Goal: Task Accomplishment & Management: Use online tool/utility

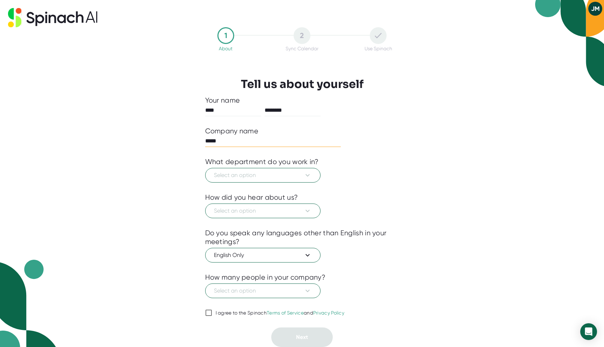
type input "*****"
click at [279, 171] on span "Select an option" at bounding box center [263, 175] width 98 height 8
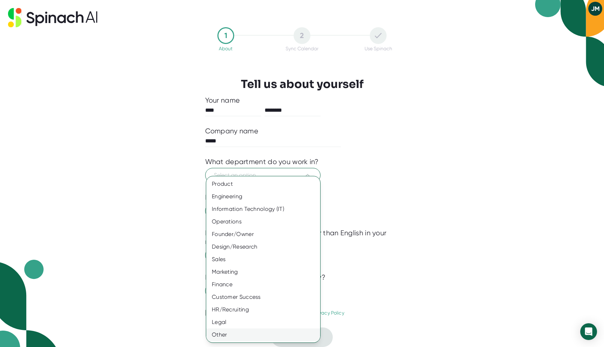
click at [252, 338] on div "Other" at bounding box center [263, 335] width 114 height 13
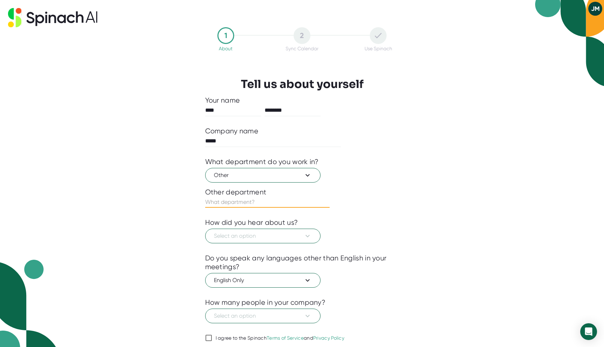
click at [261, 204] on input "text" at bounding box center [267, 202] width 124 height 11
type input "Healthcare"
click at [299, 235] on span "Select an option" at bounding box center [263, 236] width 98 height 8
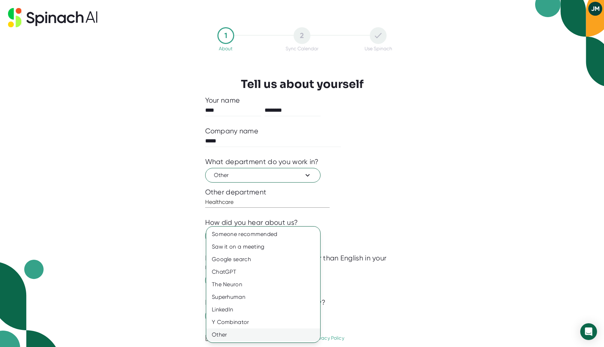
click at [251, 333] on div "Other" at bounding box center [263, 335] width 114 height 13
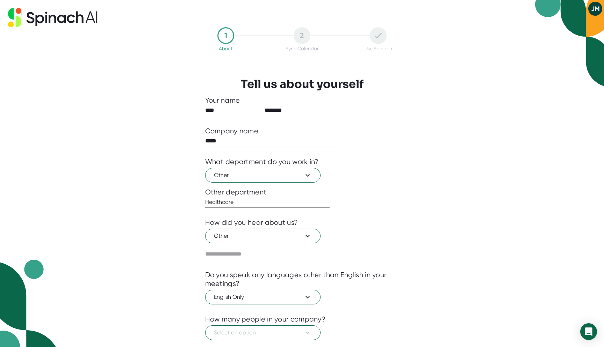
click at [270, 255] on input "text" at bounding box center [267, 254] width 124 height 11
click at [276, 242] on button "Other" at bounding box center [262, 236] width 115 height 15
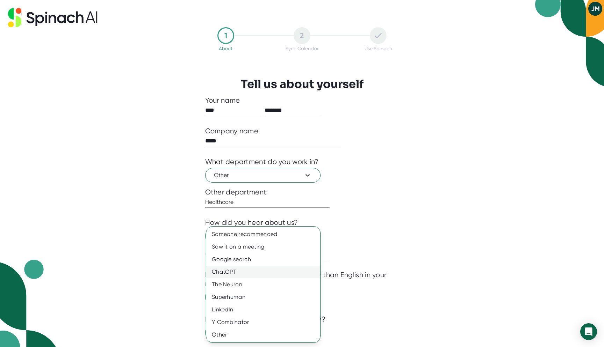
click at [261, 274] on div "ChatGPT" at bounding box center [263, 272] width 114 height 13
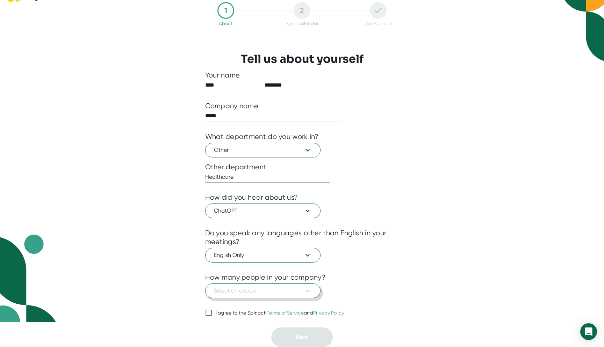
scroll to position [25, 0]
click at [285, 294] on span "Select an option" at bounding box center [263, 291] width 98 height 8
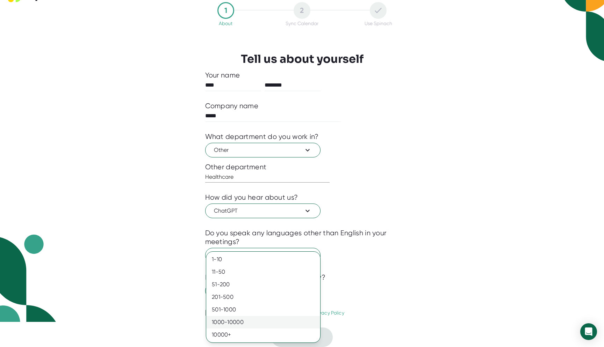
click at [267, 318] on div "1000-10000" at bounding box center [263, 322] width 114 height 13
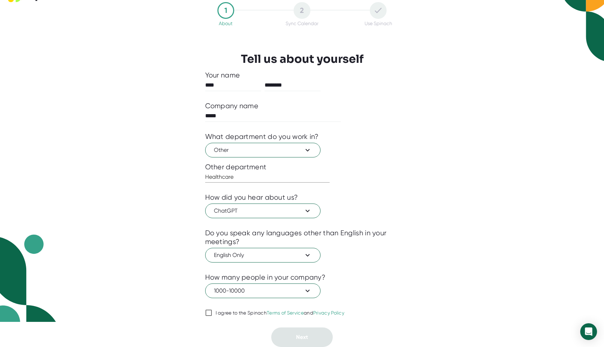
click at [255, 311] on div "I agree to the Spinach Terms of Service and Privacy Policy" at bounding box center [280, 313] width 129 height 6
click at [212, 311] on input "I agree to the Spinach Terms of Service and Privacy Policy" at bounding box center [208, 313] width 7 height 8
checkbox input "true"
click at [285, 330] on button "Next" at bounding box center [302, 338] width 62 height 20
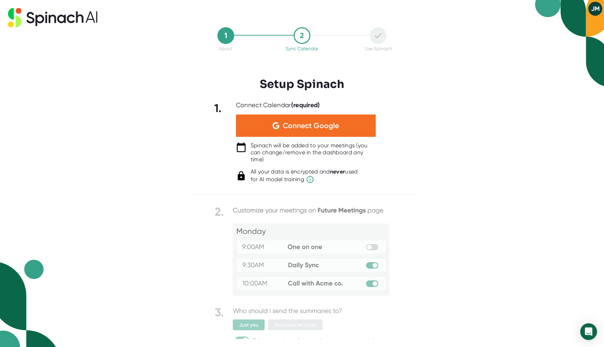
scroll to position [0, 0]
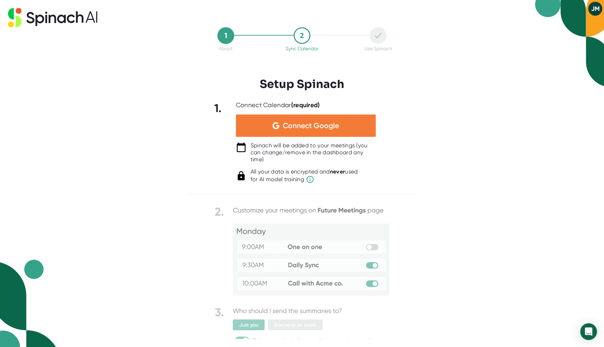
click at [313, 120] on div "Connect Google" at bounding box center [306, 126] width 140 height 22
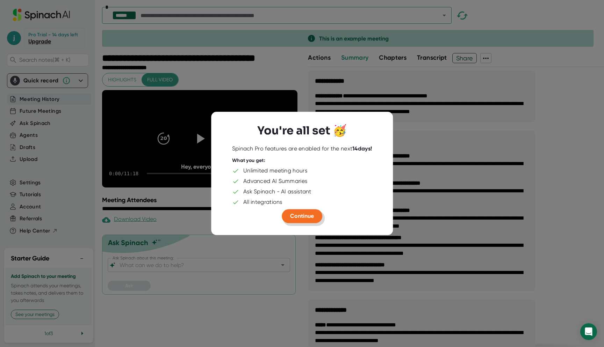
click at [305, 211] on button "Continue" at bounding box center [302, 216] width 41 height 14
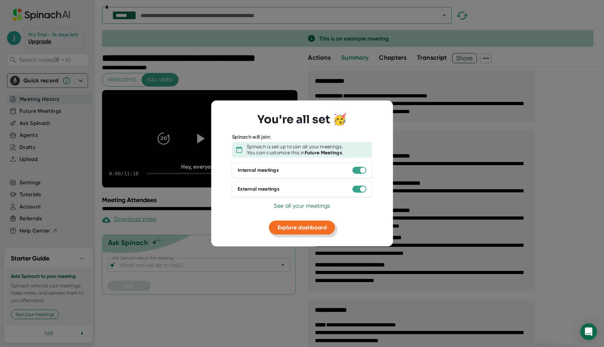
click at [305, 226] on span "Explore dashboard" at bounding box center [302, 227] width 49 height 7
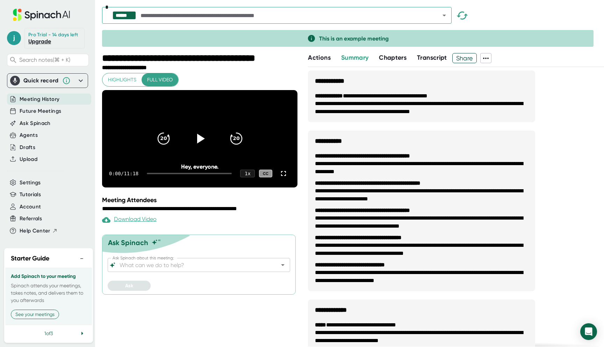
click at [43, 100] on span "Meeting History" at bounding box center [40, 99] width 40 height 8
click at [80, 83] on icon at bounding box center [81, 81] width 8 height 8
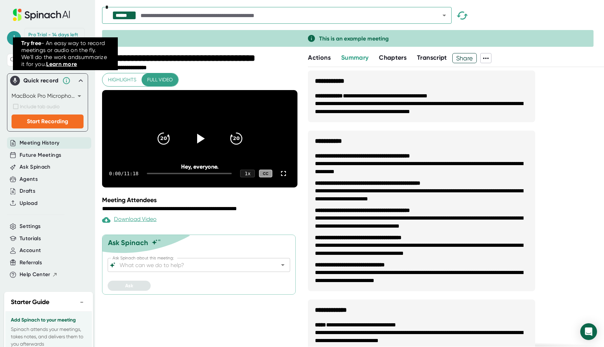
click at [140, 52] on div at bounding box center [353, 51] width 502 height 3
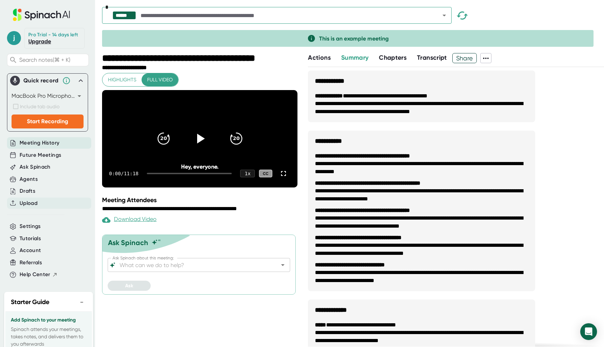
click at [33, 203] on span "Upload" at bounding box center [29, 204] width 18 height 8
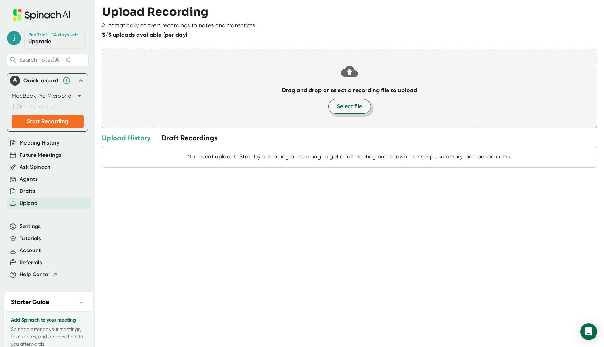
click at [340, 109] on span "Select file" at bounding box center [349, 106] width 25 height 8
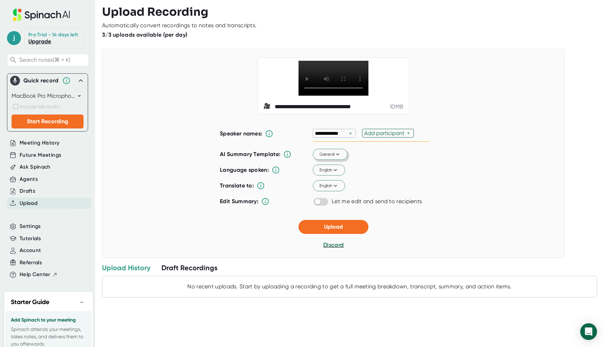
click at [337, 155] on icon at bounding box center [337, 154] width 6 height 6
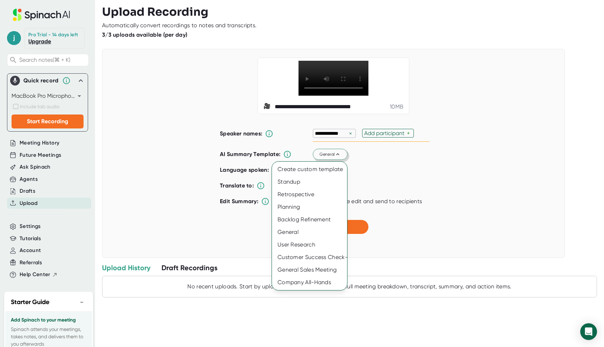
click at [444, 183] on div at bounding box center [302, 173] width 604 height 347
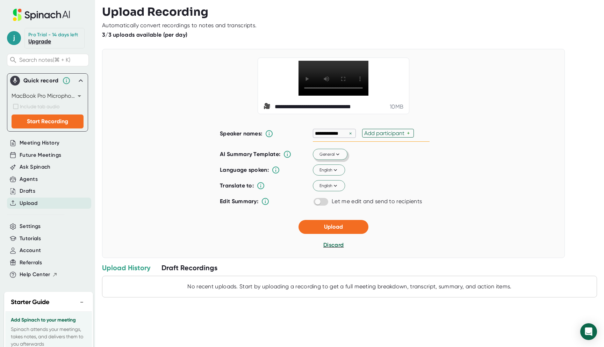
click at [390, 136] on div "Add participant" at bounding box center [385, 133] width 43 height 7
type input "[PERSON_NAME]"
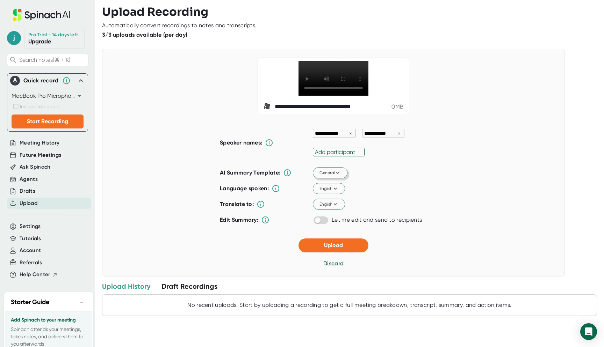
click at [347, 224] on div "**********" at bounding box center [333, 163] width 463 height 228
click at [335, 243] on span "Upload" at bounding box center [333, 245] width 19 height 7
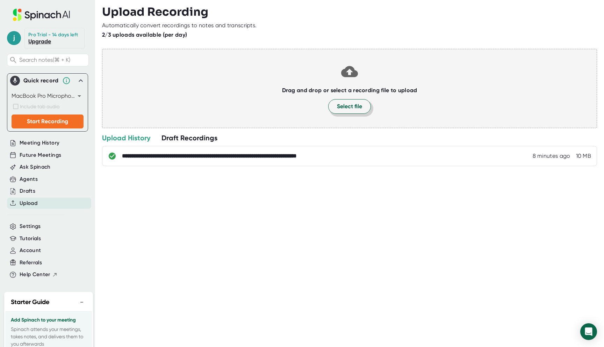
click at [354, 109] on span "Select file" at bounding box center [349, 106] width 25 height 8
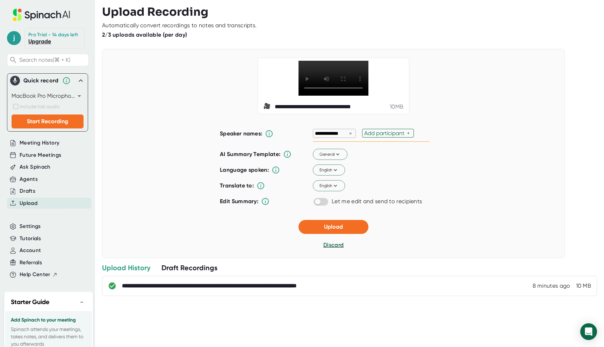
click at [385, 133] on div "Add participant" at bounding box center [385, 133] width 43 height 7
type input "[PERSON_NAME]"
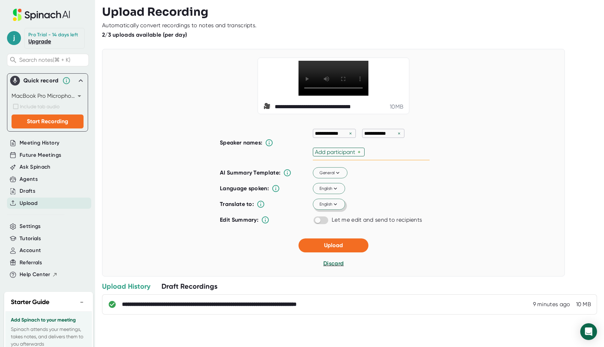
click at [320, 203] on div "AI Summary Template: General Language spoken: English Translate to: English Edi…" at bounding box center [325, 197] width 210 height 62
click at [319, 223] on input "checkbox" at bounding box center [318, 220] width 20 height 6
checkbox input "true"
click at [338, 172] on icon at bounding box center [337, 173] width 6 height 6
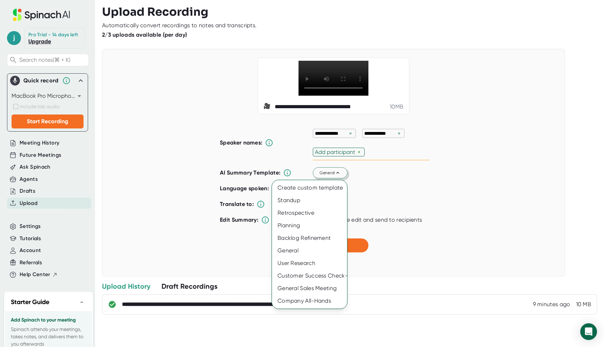
click at [338, 172] on div at bounding box center [302, 173] width 604 height 347
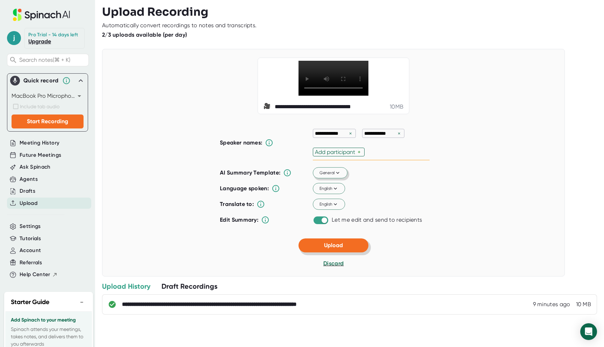
click at [333, 242] on span "Upload" at bounding box center [333, 245] width 19 height 7
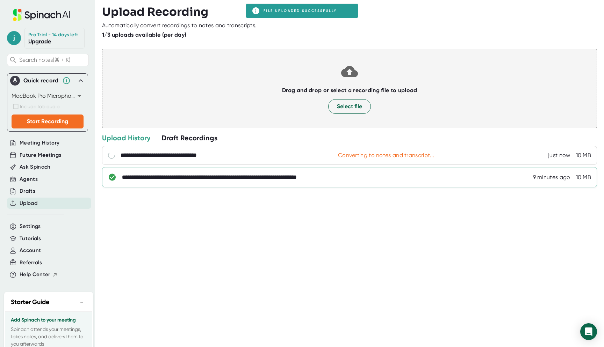
click at [375, 171] on div "**********" at bounding box center [349, 177] width 495 height 20
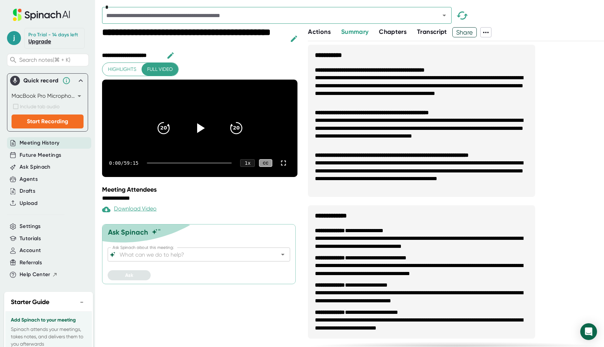
click at [427, 29] on span "Transcript" at bounding box center [432, 32] width 30 height 8
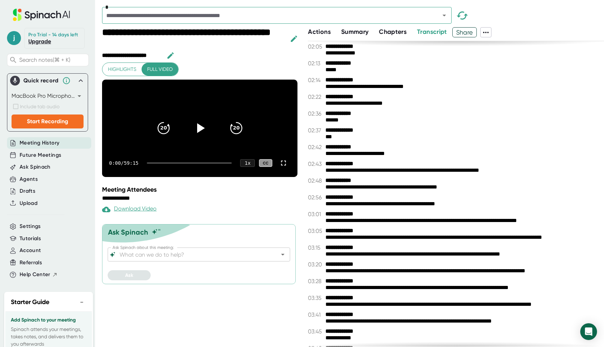
scroll to position [452, 0]
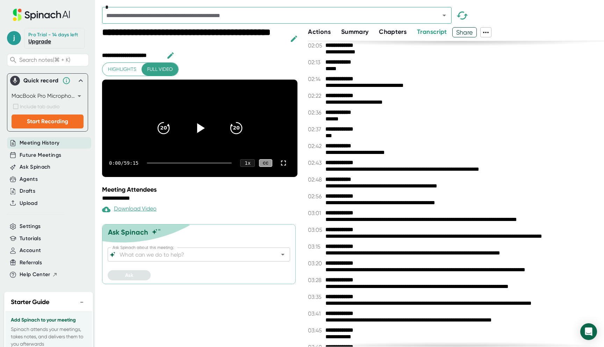
click at [331, 153] on div "**********" at bounding box center [464, 153] width 279 height 7
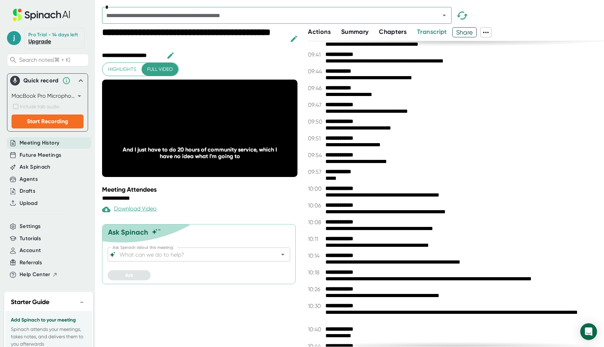
scroll to position [2062, 0]
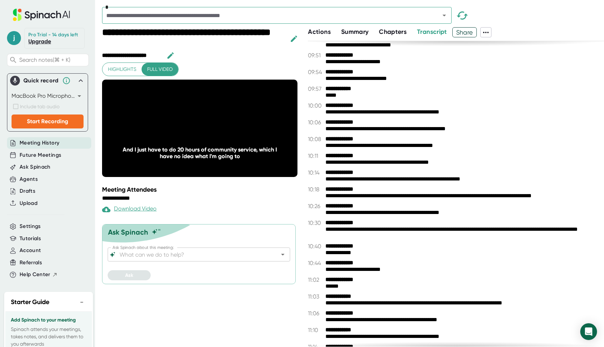
click at [327, 162] on div "**********" at bounding box center [464, 162] width 279 height 7
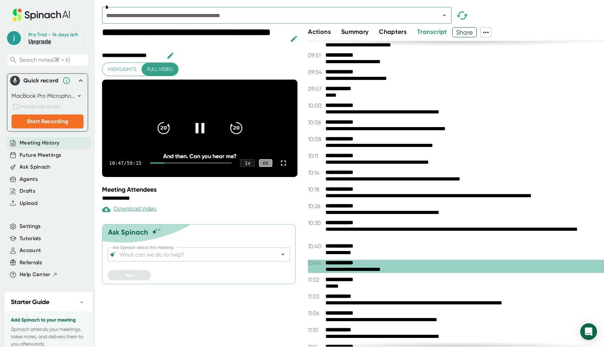
click at [203, 134] on icon at bounding box center [199, 128] width 17 height 17
click at [332, 254] on div "**********" at bounding box center [464, 253] width 279 height 7
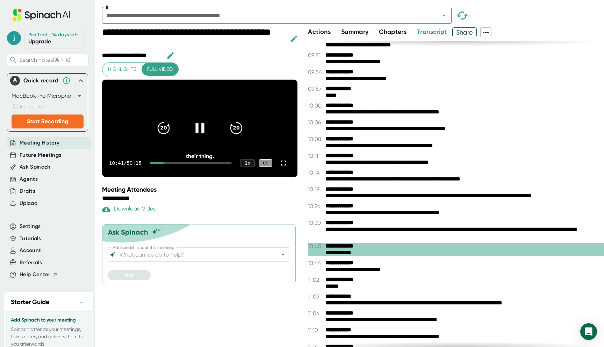
click at [201, 131] on icon at bounding box center [199, 128] width 17 height 17
click at [293, 41] on icon "button" at bounding box center [294, 39] width 6 height 6
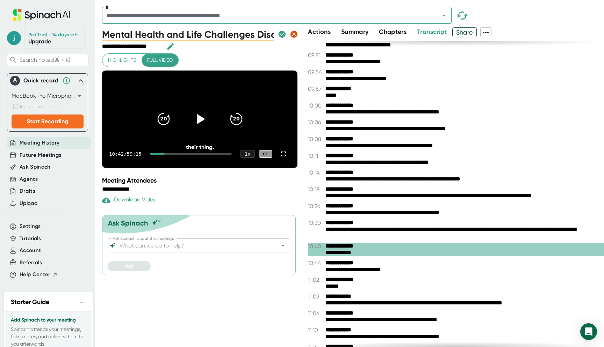
scroll to position [0, 27]
click at [294, 38] on icon "button" at bounding box center [294, 34] width 8 height 8
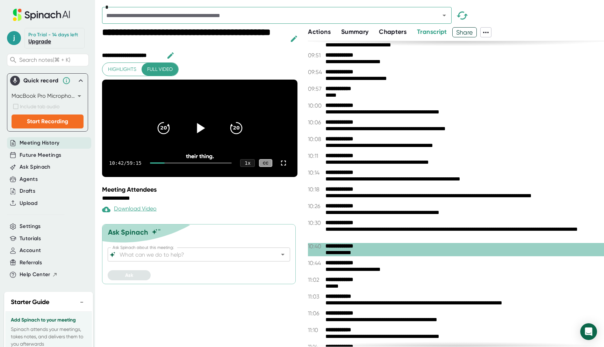
click at [487, 36] on icon at bounding box center [486, 32] width 8 height 8
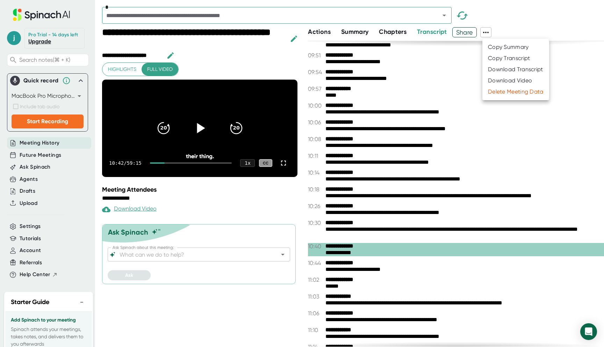
click at [365, 250] on div at bounding box center [302, 173] width 604 height 347
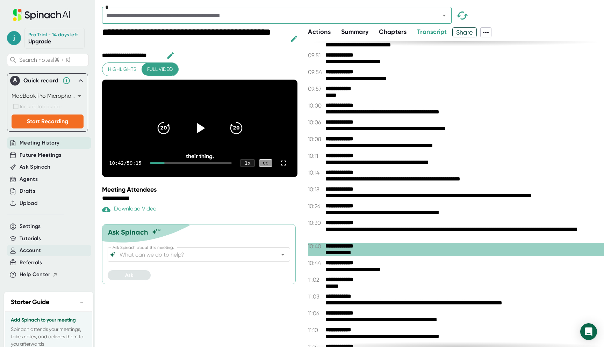
click at [46, 252] on div "Account" at bounding box center [49, 251] width 84 height 12
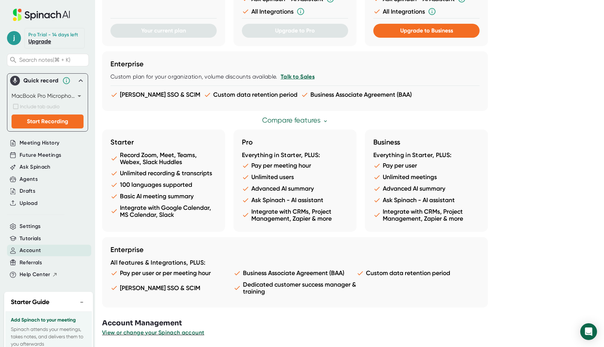
scroll to position [281, 0]
click at [136, 333] on span "View or change your Spinach account" at bounding box center [153, 333] width 103 height 7
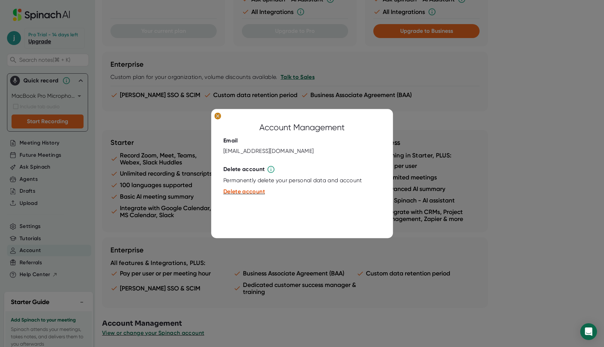
click at [219, 117] on ellipse at bounding box center [217, 116] width 7 height 7
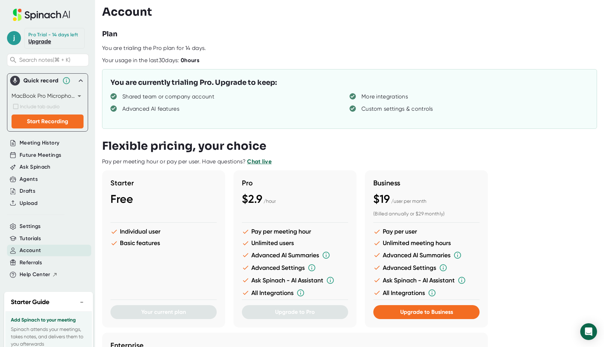
scroll to position [0, 0]
click at [60, 142] on div "Meeting History" at bounding box center [49, 143] width 84 height 12
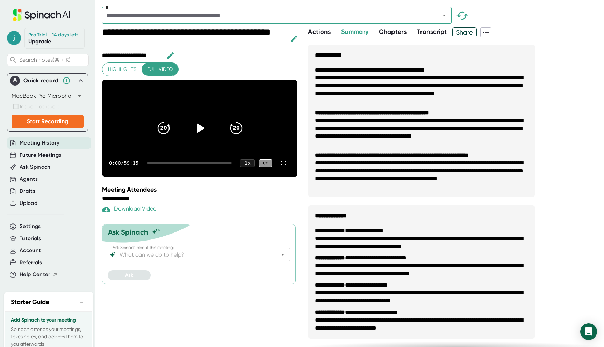
click at [440, 31] on span "Transcript" at bounding box center [432, 32] width 30 height 8
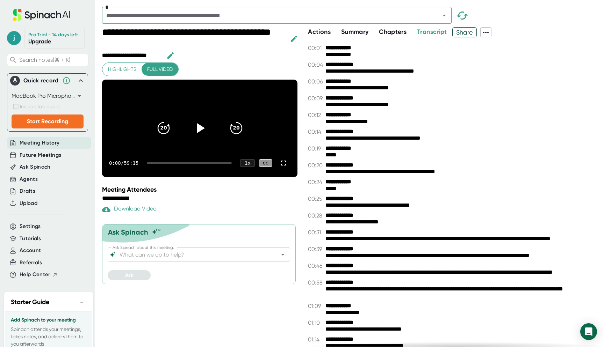
click at [396, 30] on span "Chapters" at bounding box center [393, 32] width 28 height 8
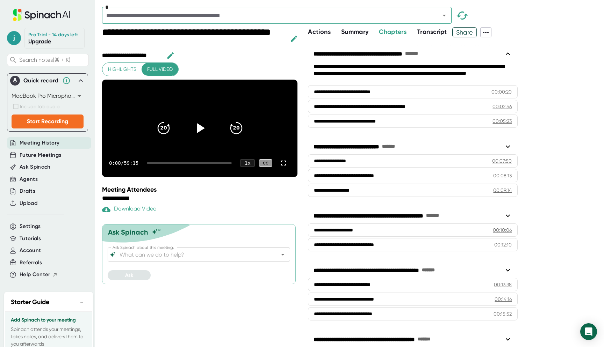
click at [424, 33] on span "Transcript" at bounding box center [432, 32] width 30 height 8
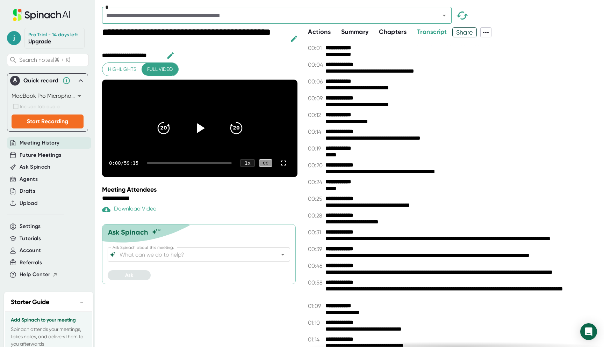
click at [354, 88] on div "**********" at bounding box center [464, 88] width 279 height 7
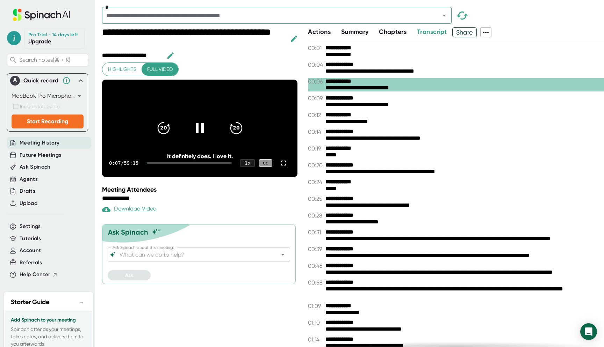
click at [354, 88] on div "**********" at bounding box center [464, 88] width 279 height 7
click at [200, 128] on icon at bounding box center [199, 128] width 17 height 17
click at [196, 253] on input "Ask Spinach about this meeting:" at bounding box center [192, 255] width 149 height 10
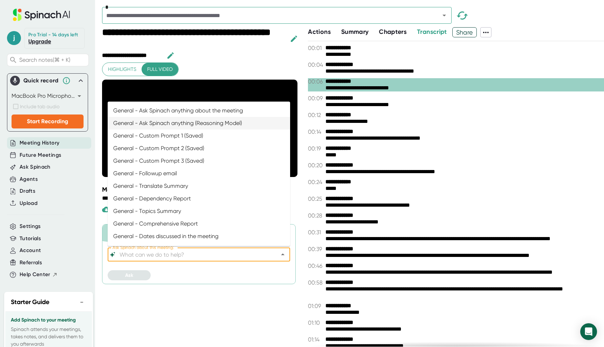
click at [486, 34] on icon at bounding box center [486, 32] width 8 height 8
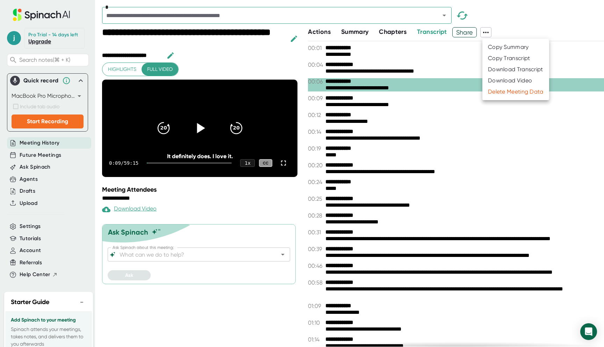
click at [525, 28] on div at bounding box center [302, 173] width 604 height 347
